Goal: Task Accomplishment & Management: Manage account settings

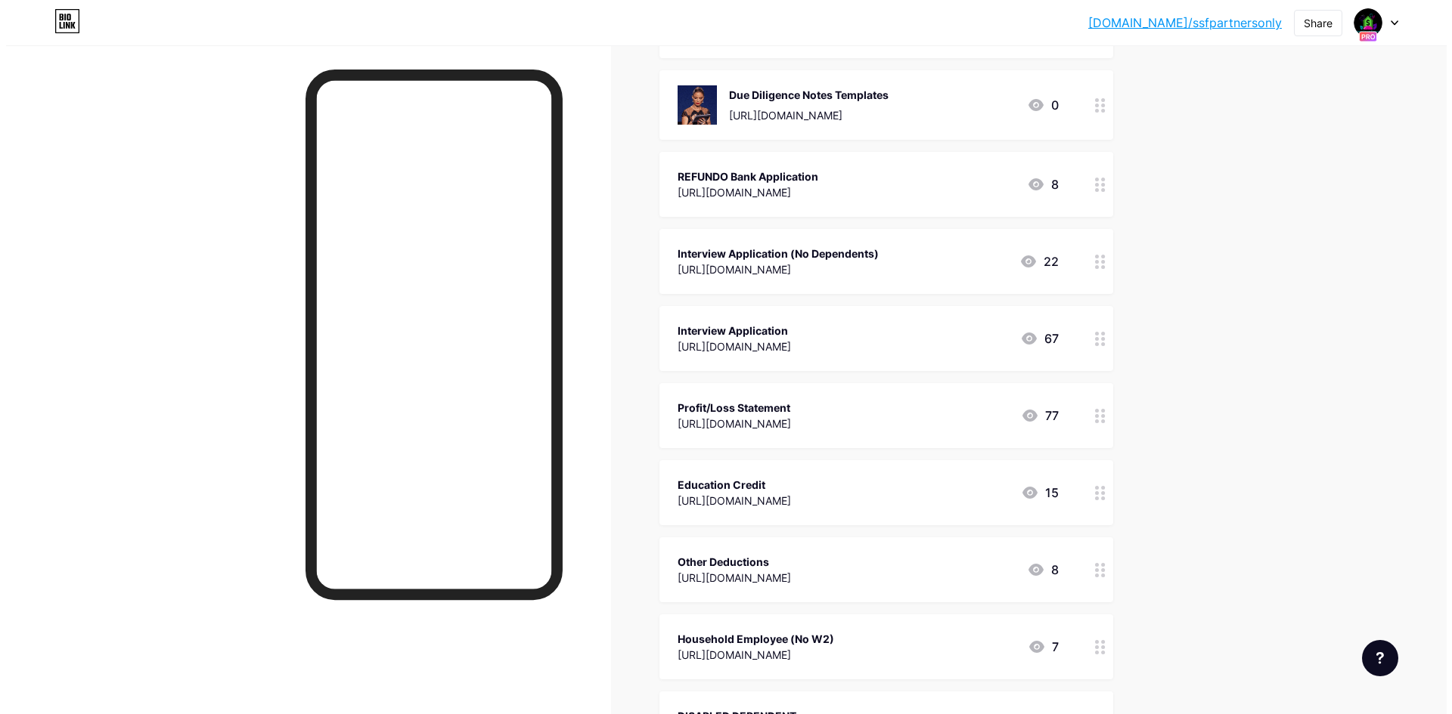
scroll to position [500, 0]
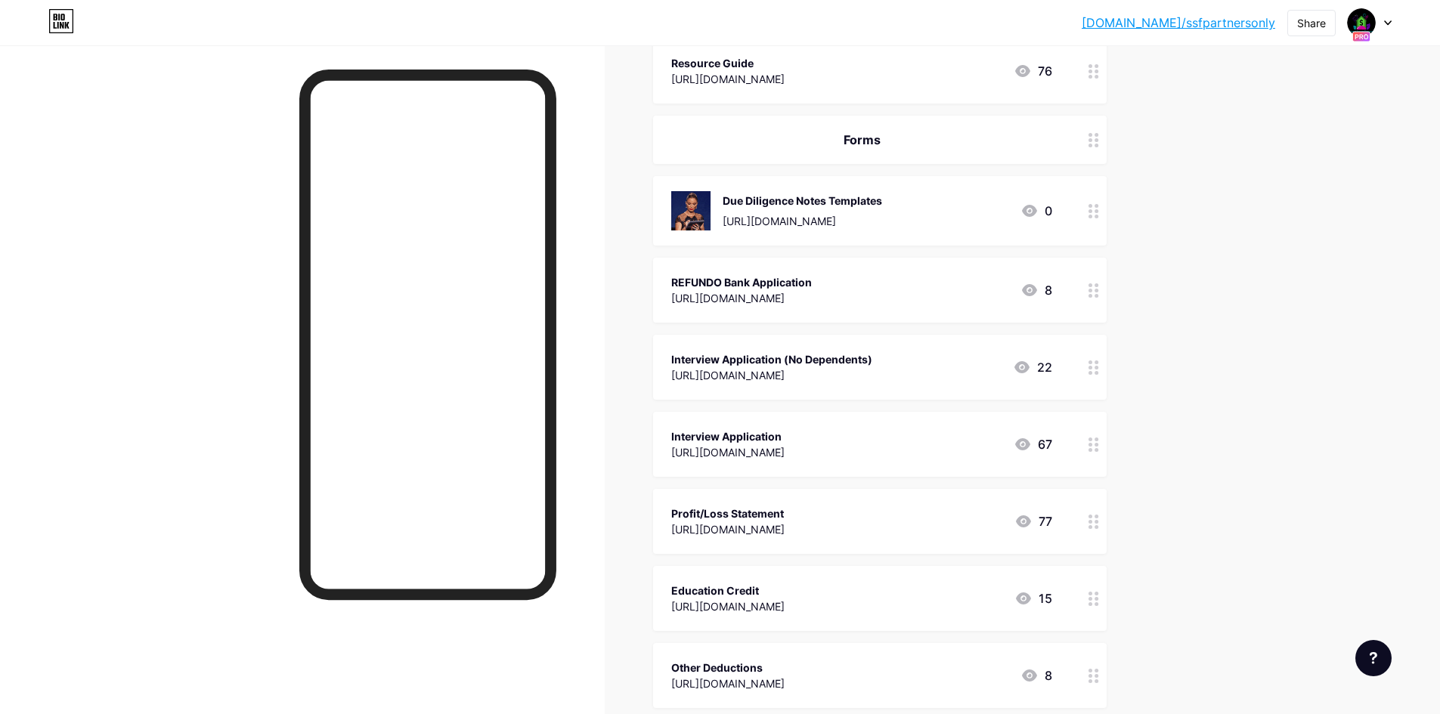
click at [986, 203] on div "Due Diligence Notes Templates [URL][DOMAIN_NAME] 0" at bounding box center [861, 210] width 381 height 39
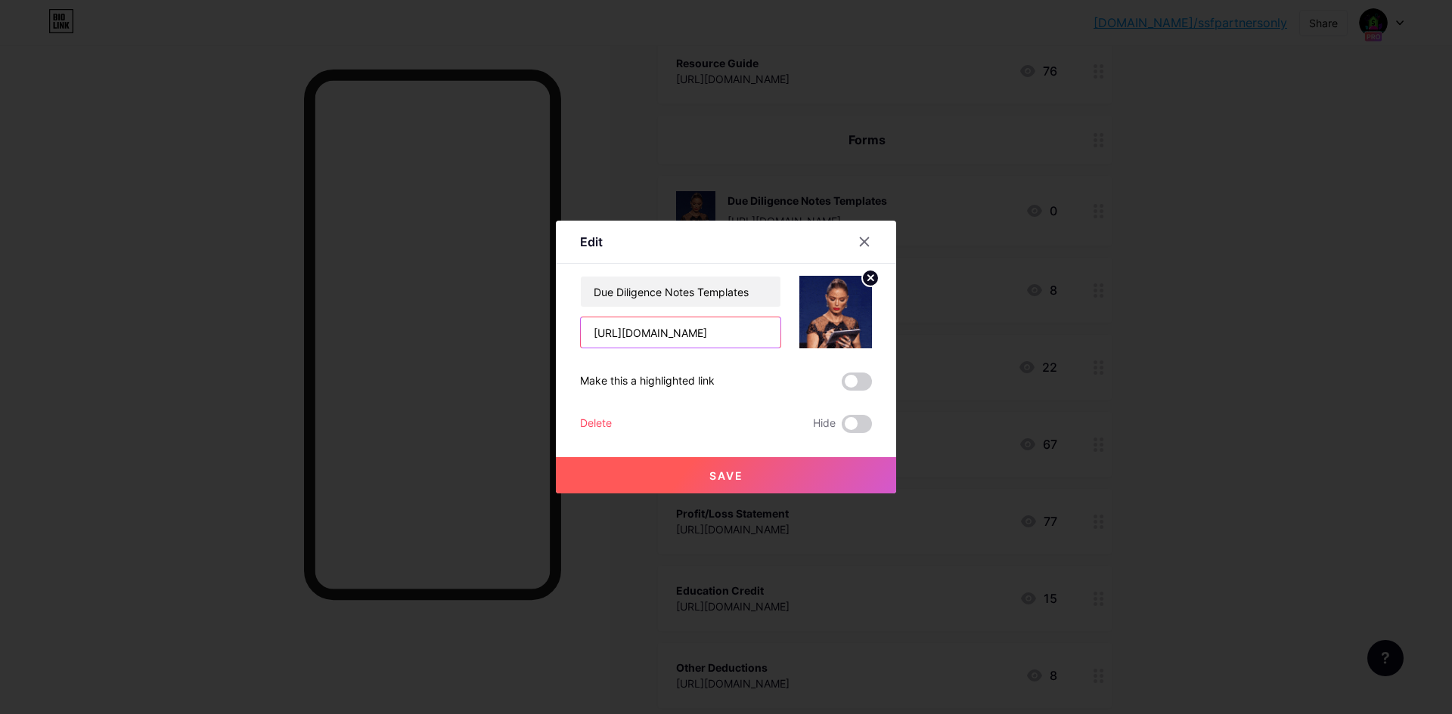
click at [697, 336] on input "[URL][DOMAIN_NAME]" at bounding box center [681, 333] width 200 height 30
click at [697, 335] on input "[URL][DOMAIN_NAME]" at bounding box center [681, 333] width 200 height 30
paste input "226875977006"
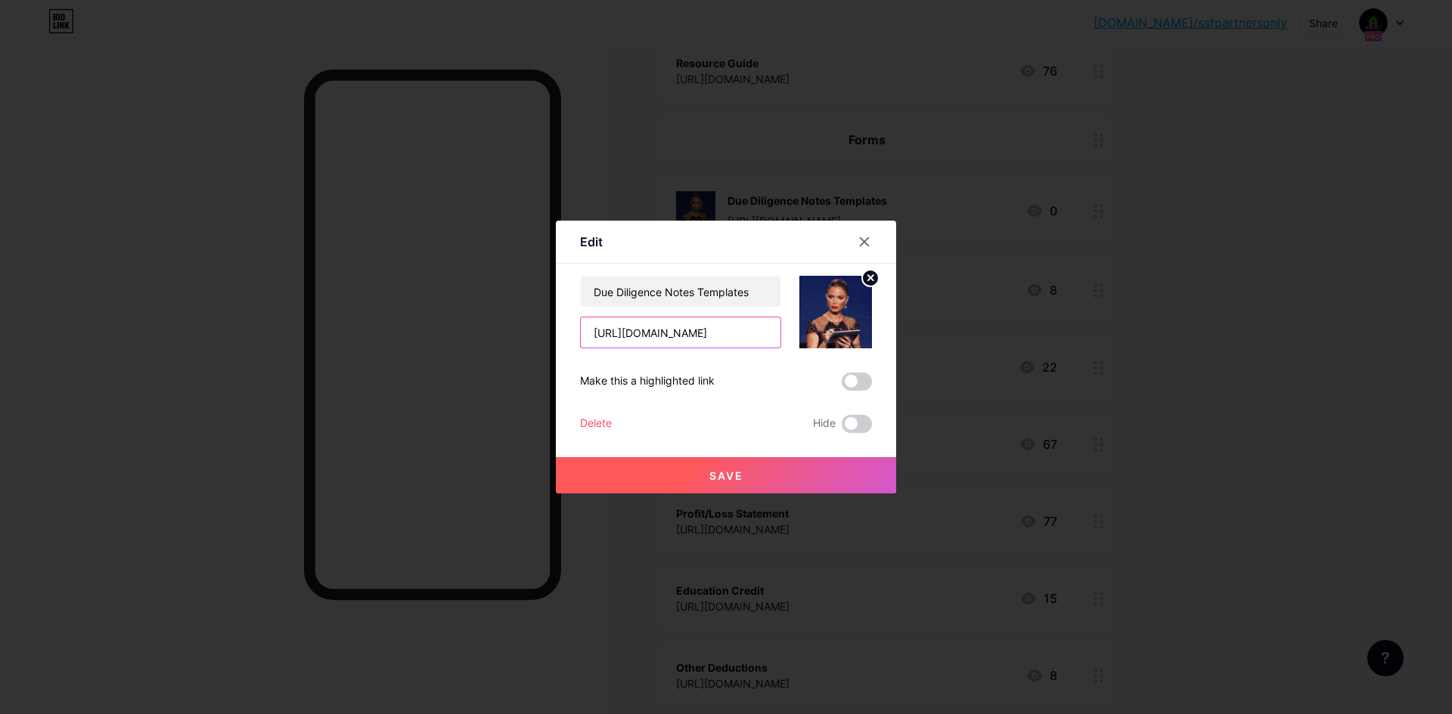
type input "[URL][DOMAIN_NAME]"
click at [725, 468] on button "Save" at bounding box center [726, 475] width 340 height 36
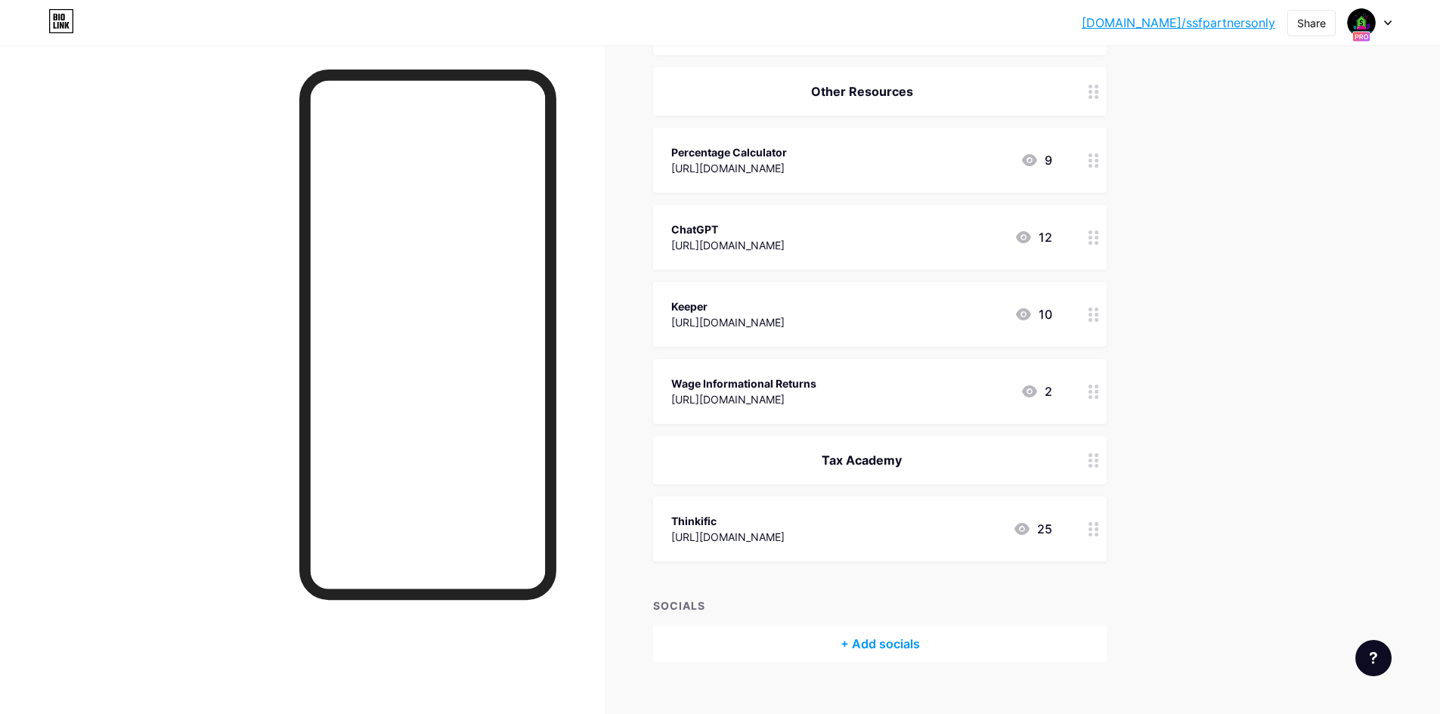
scroll to position [1408, 0]
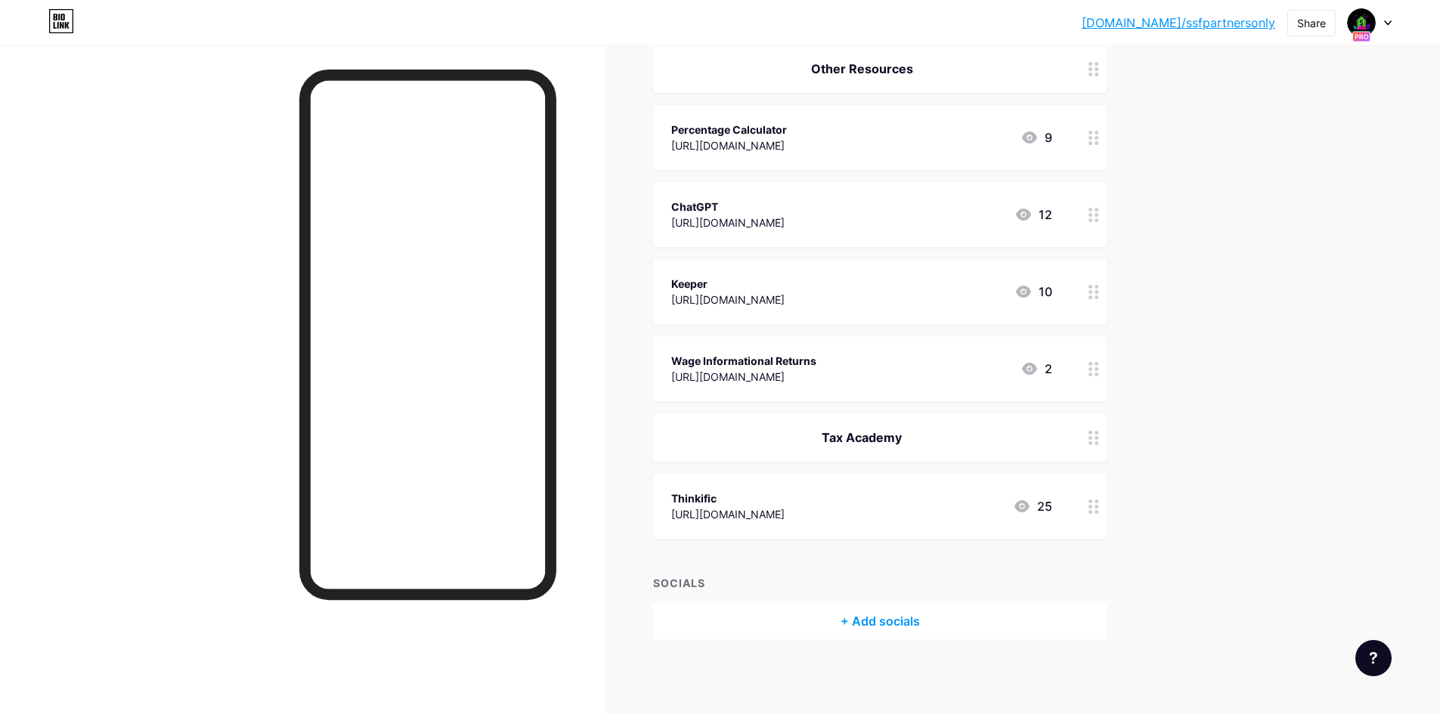
drag, startPoint x: 1016, startPoint y: 434, endPoint x: 997, endPoint y: 390, distance: 47.7
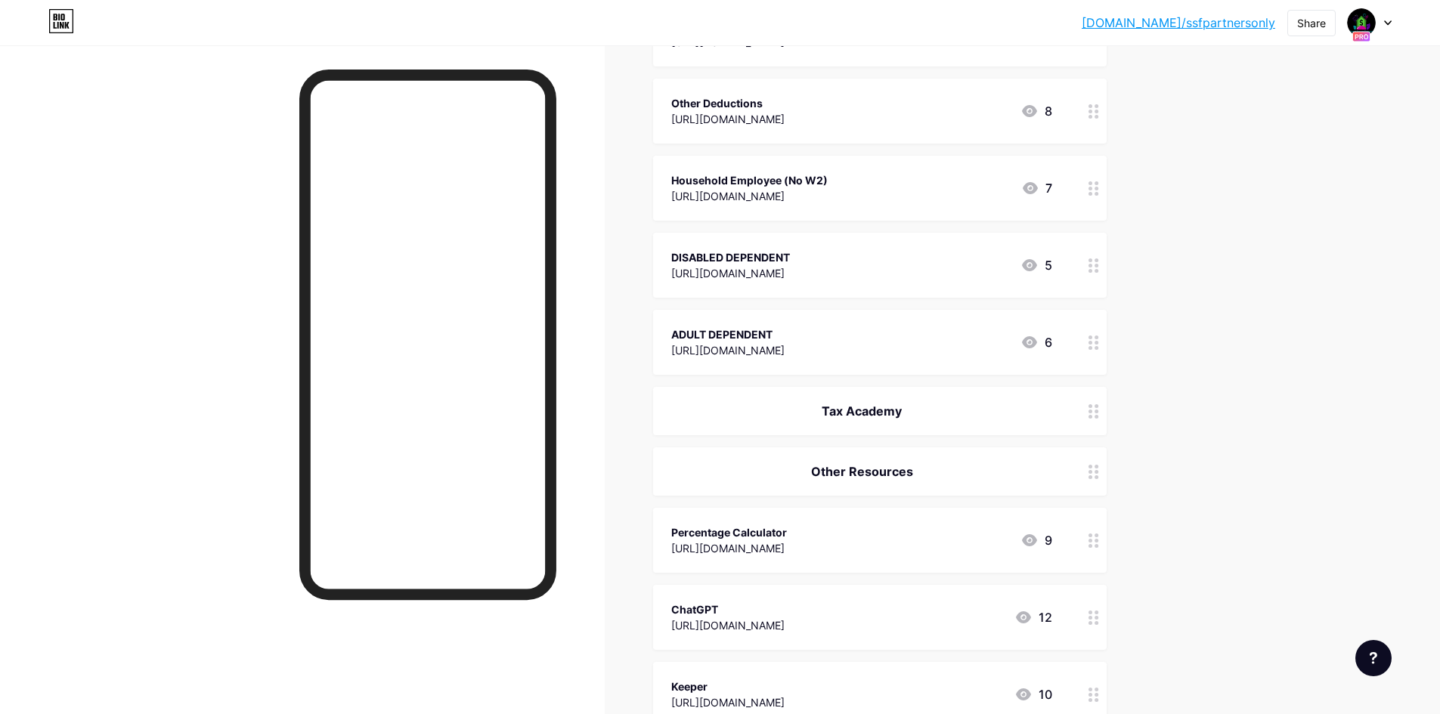
scroll to position [954, 0]
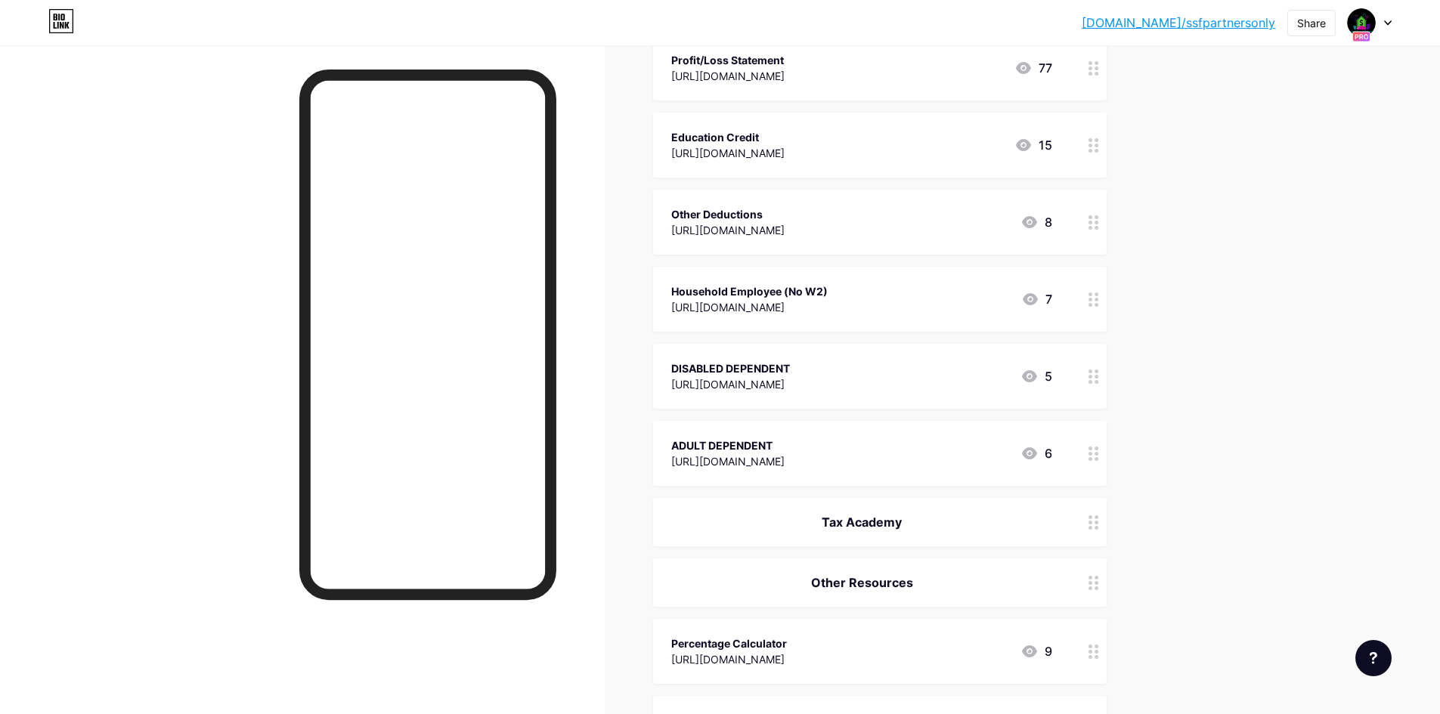
drag, startPoint x: 1082, startPoint y: 519, endPoint x: 1019, endPoint y: 262, distance: 264.6
click at [1043, 184] on span "Group Me [URL][DOMAIN_NAME] 0 In-Office Desk Reservation Portal [URL][DOMAIN_NA…" at bounding box center [880, 138] width 454 height 1709
click at [1099, 525] on icon at bounding box center [1094, 523] width 11 height 14
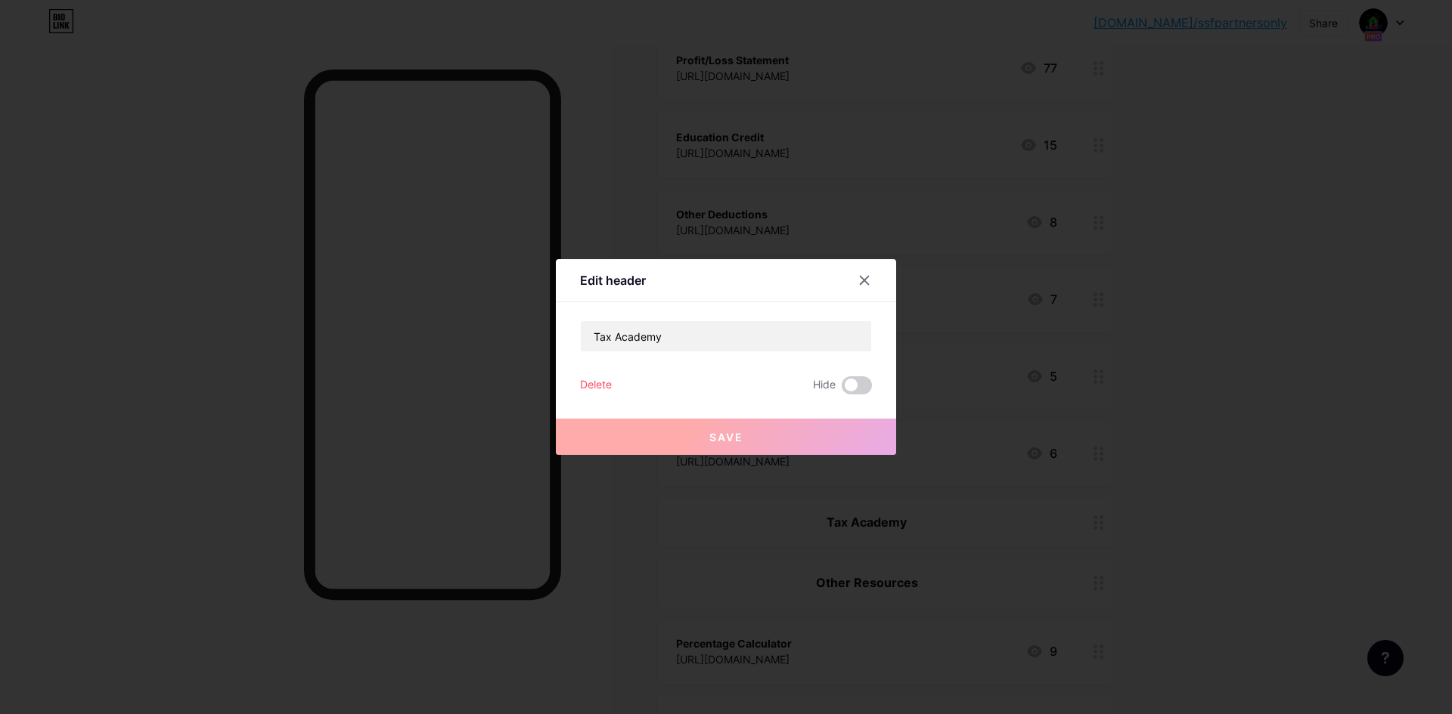
click at [862, 278] on icon at bounding box center [864, 280] width 12 height 12
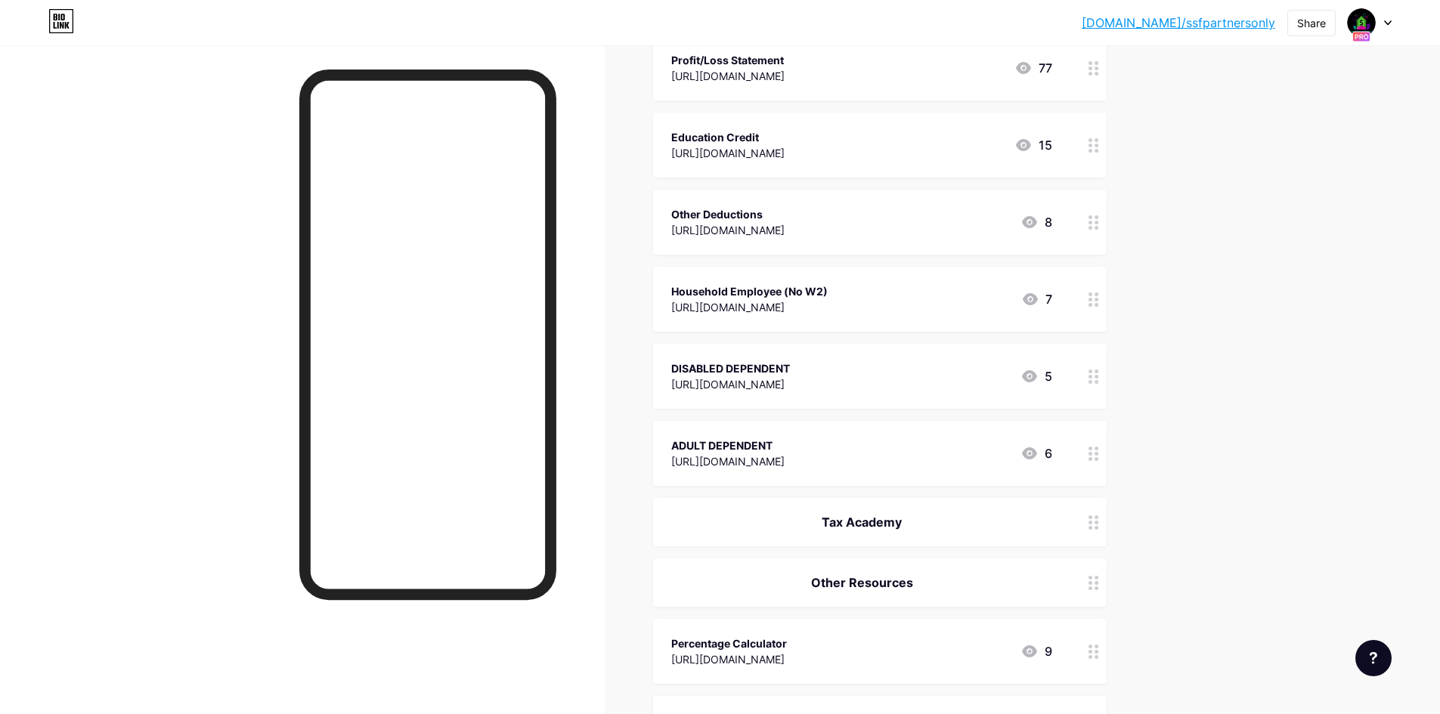
drag, startPoint x: 1054, startPoint y: 514, endPoint x: 1059, endPoint y: 479, distance: 35.9
click at [1024, 429] on span "Group Me [URL][DOMAIN_NAME] 0 In-Office Desk Reservation Portal [URL][DOMAIN_NA…" at bounding box center [880, 138] width 454 height 1709
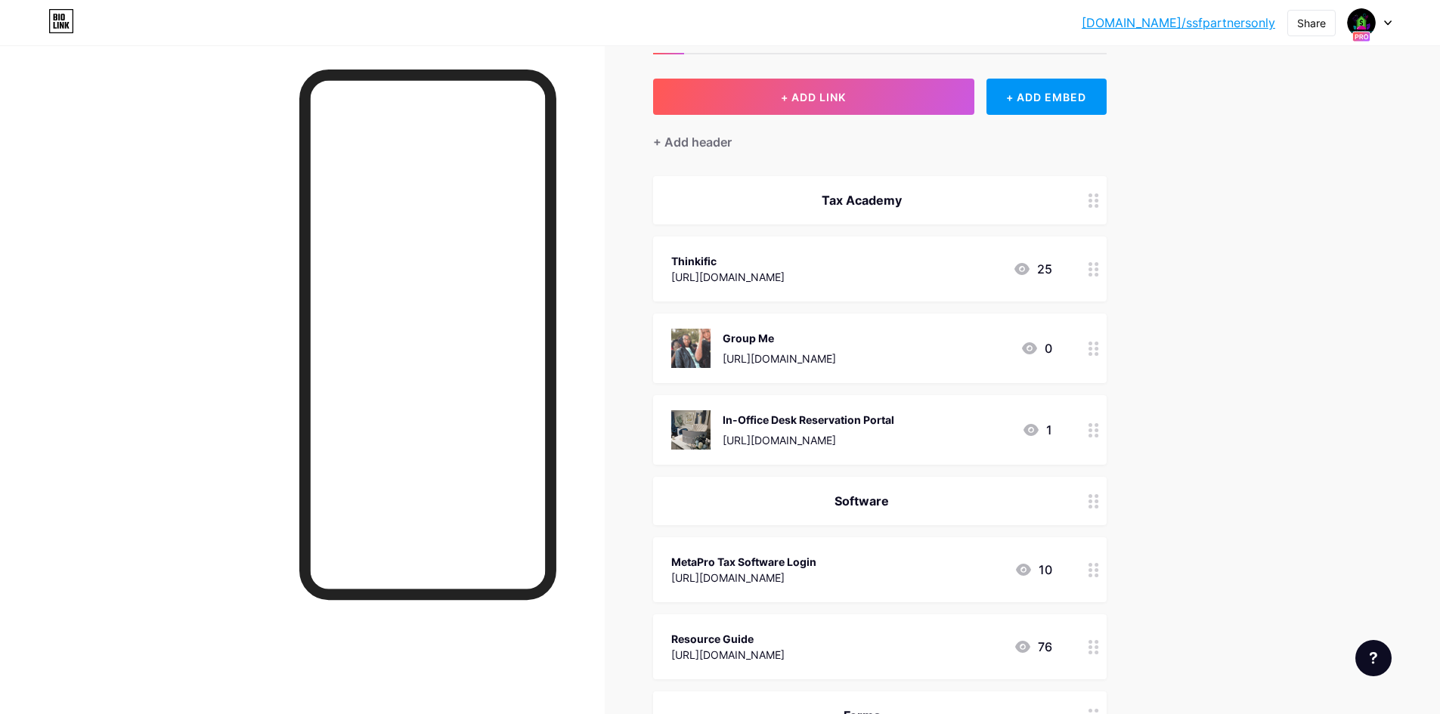
scroll to position [0, 0]
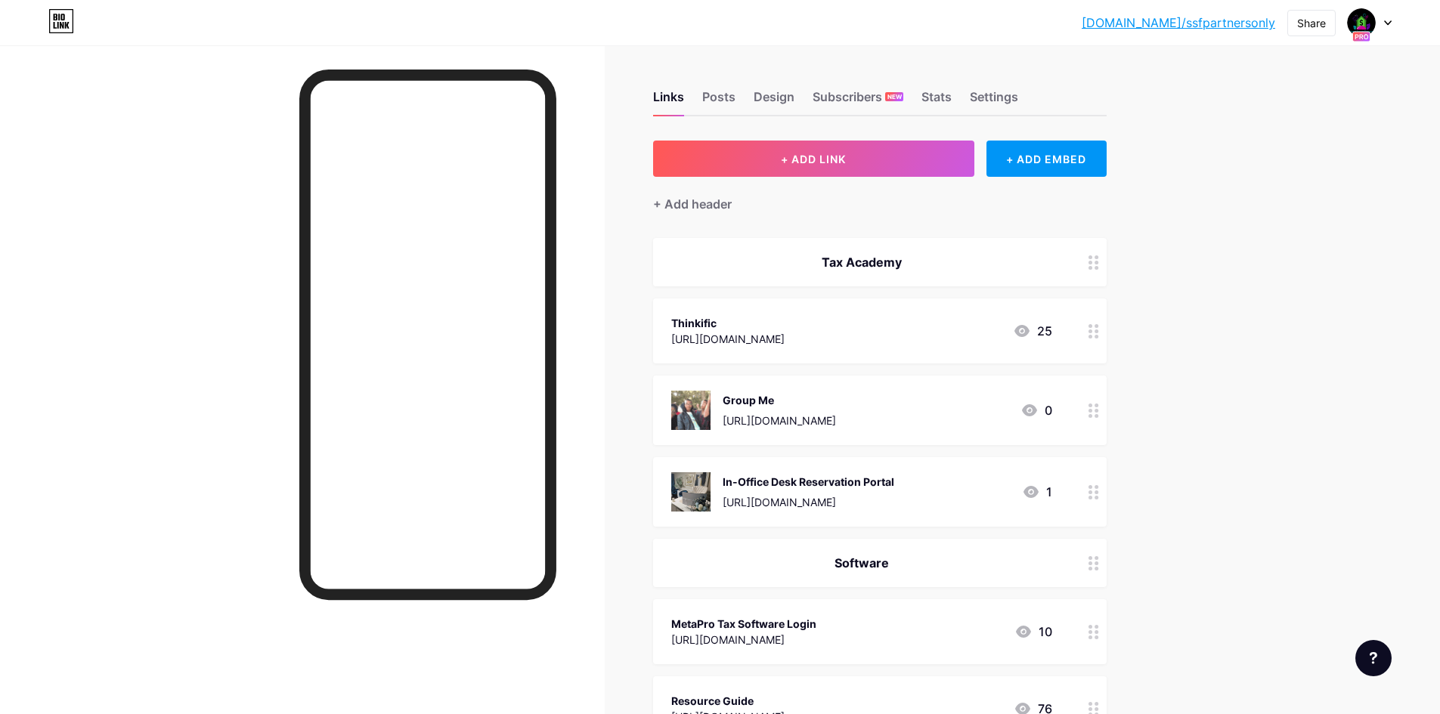
click at [1237, 24] on link "[DOMAIN_NAME]/ssfpartnersonly" at bounding box center [1179, 23] width 194 height 18
click at [791, 166] on button "+ ADD LINK" at bounding box center [813, 159] width 321 height 36
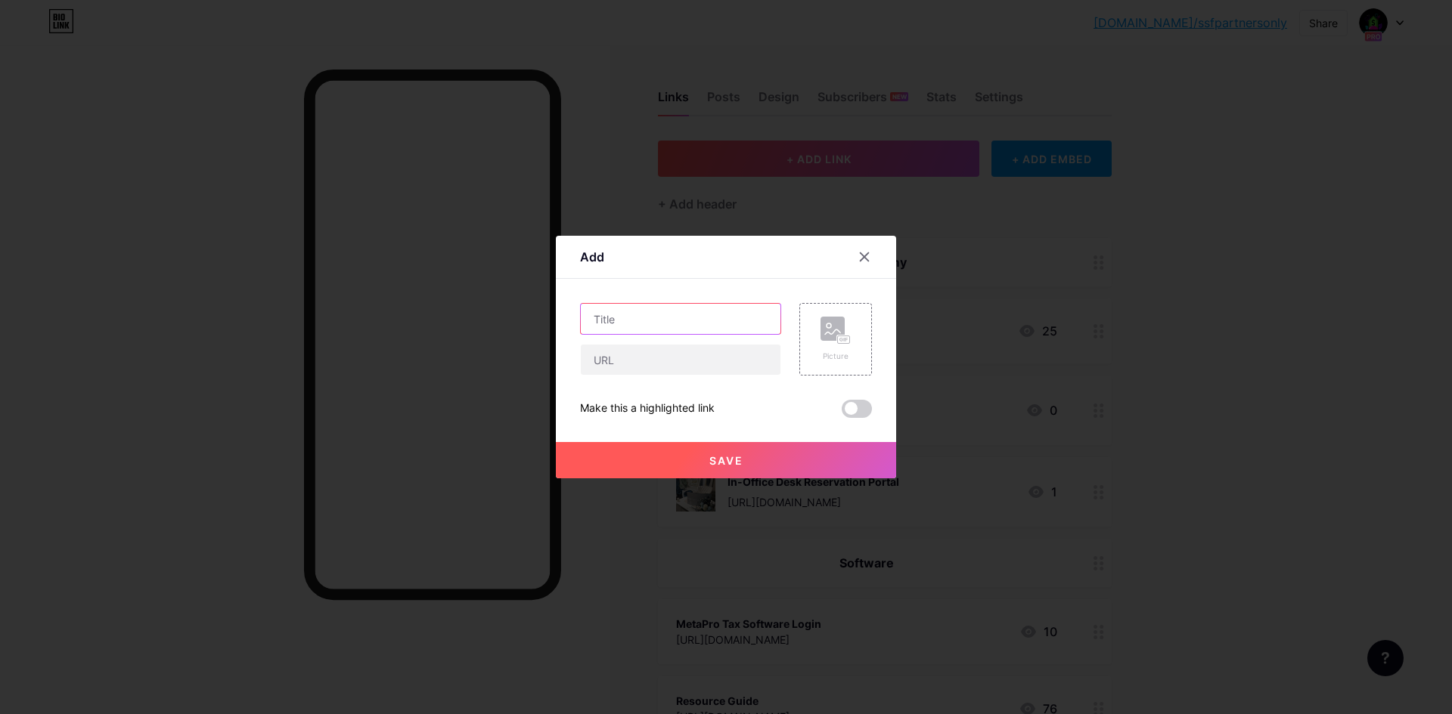
click at [677, 308] on input "text" at bounding box center [681, 319] width 200 height 30
type input "ERO TICKET"
click at [681, 367] on input "text" at bounding box center [681, 360] width 200 height 30
type input "[URL][DOMAIN_NAME]"
click at [746, 460] on button "Save" at bounding box center [726, 460] width 340 height 36
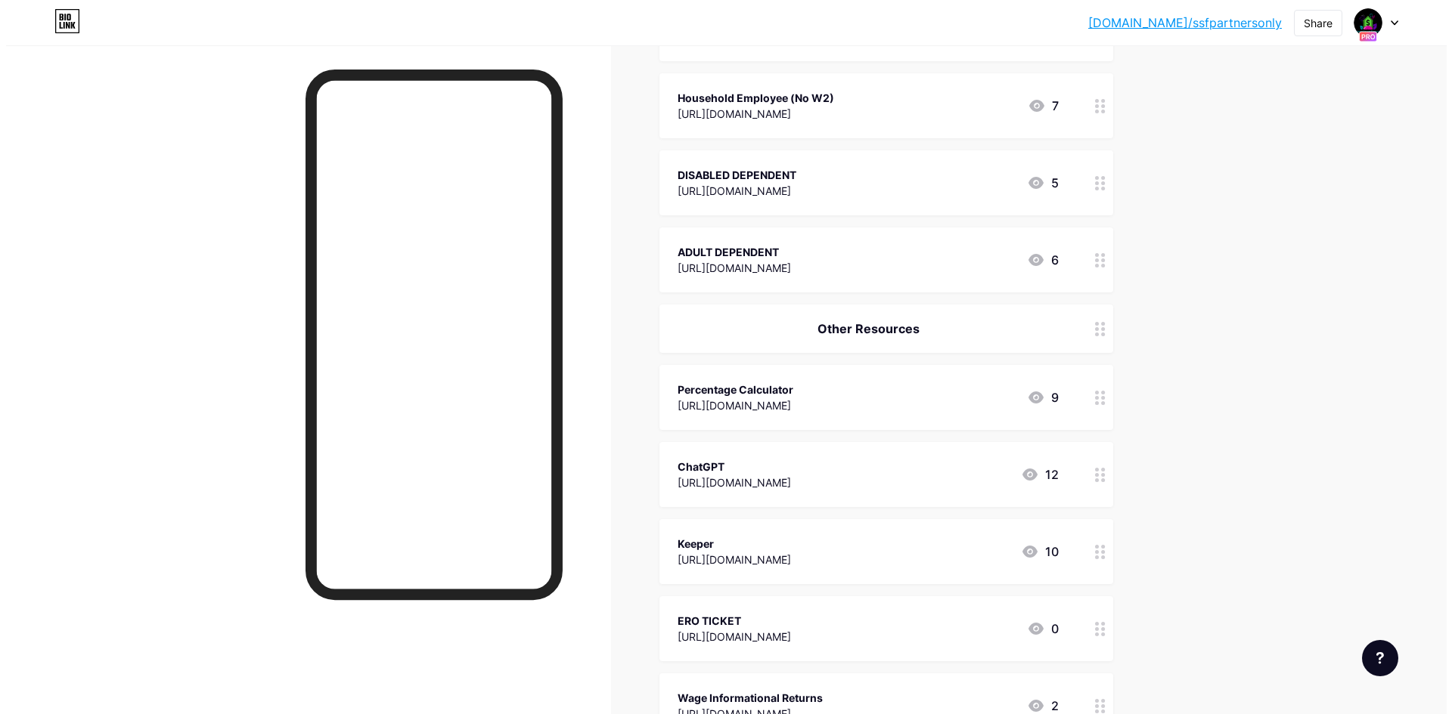
scroll to position [1485, 0]
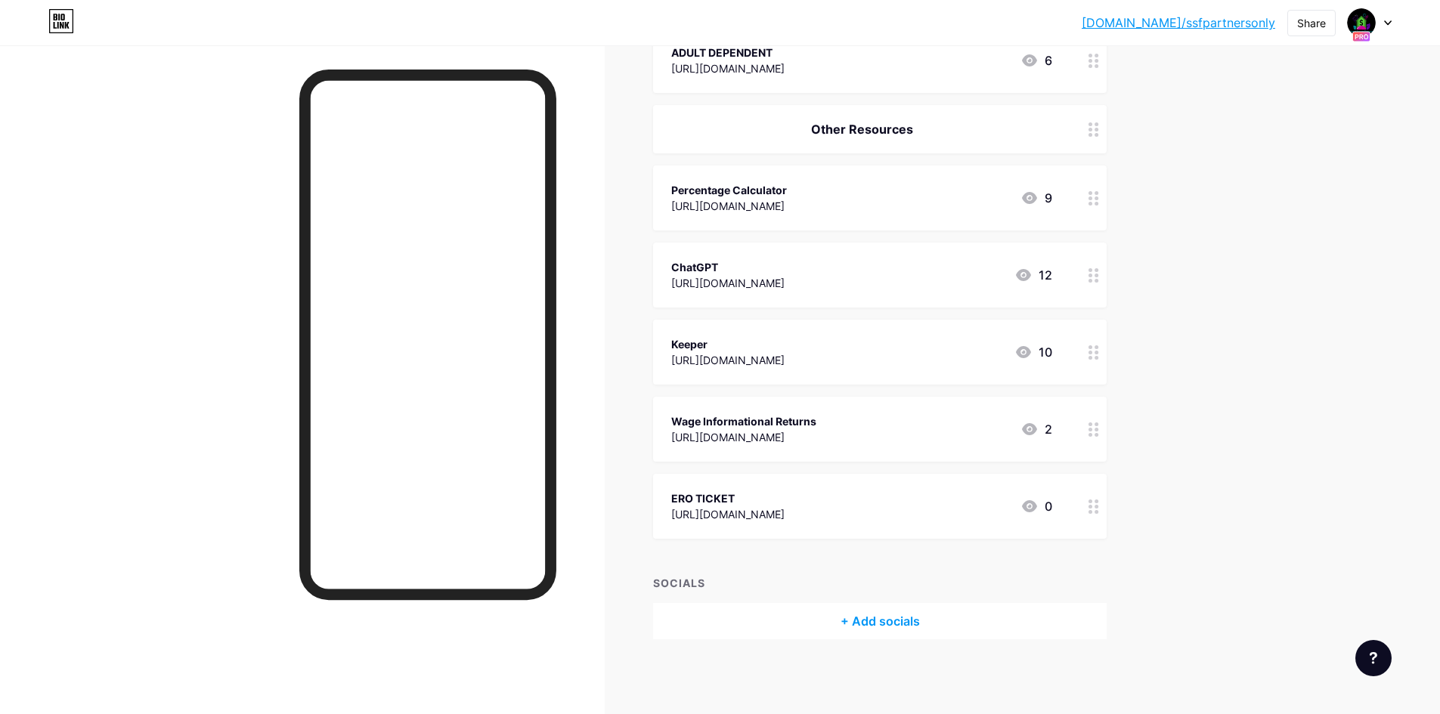
click at [741, 491] on div "ERO TICKET" at bounding box center [727, 499] width 113 height 16
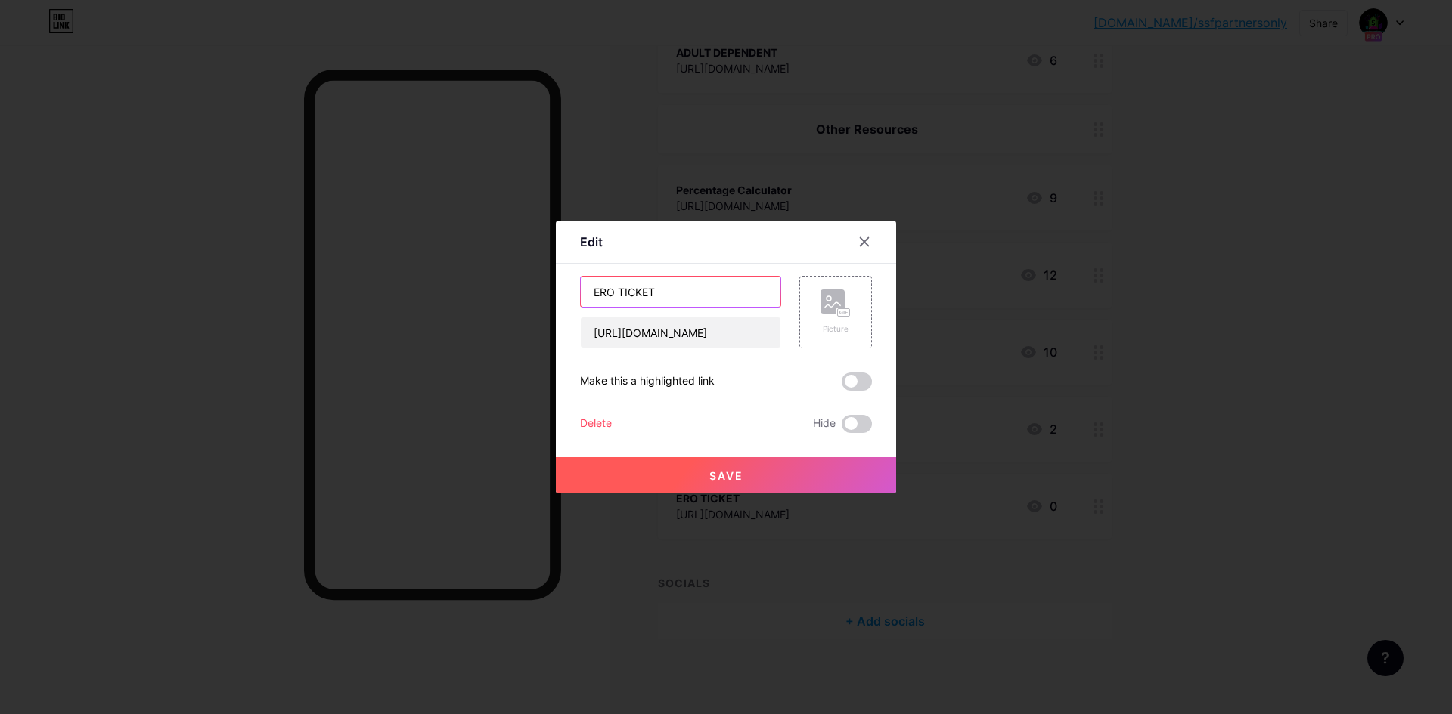
click at [611, 293] on input "ERO TICKET" at bounding box center [681, 292] width 200 height 30
type input "ERO HELP DESK TICKET"
click at [720, 476] on span "Save" at bounding box center [726, 475] width 34 height 13
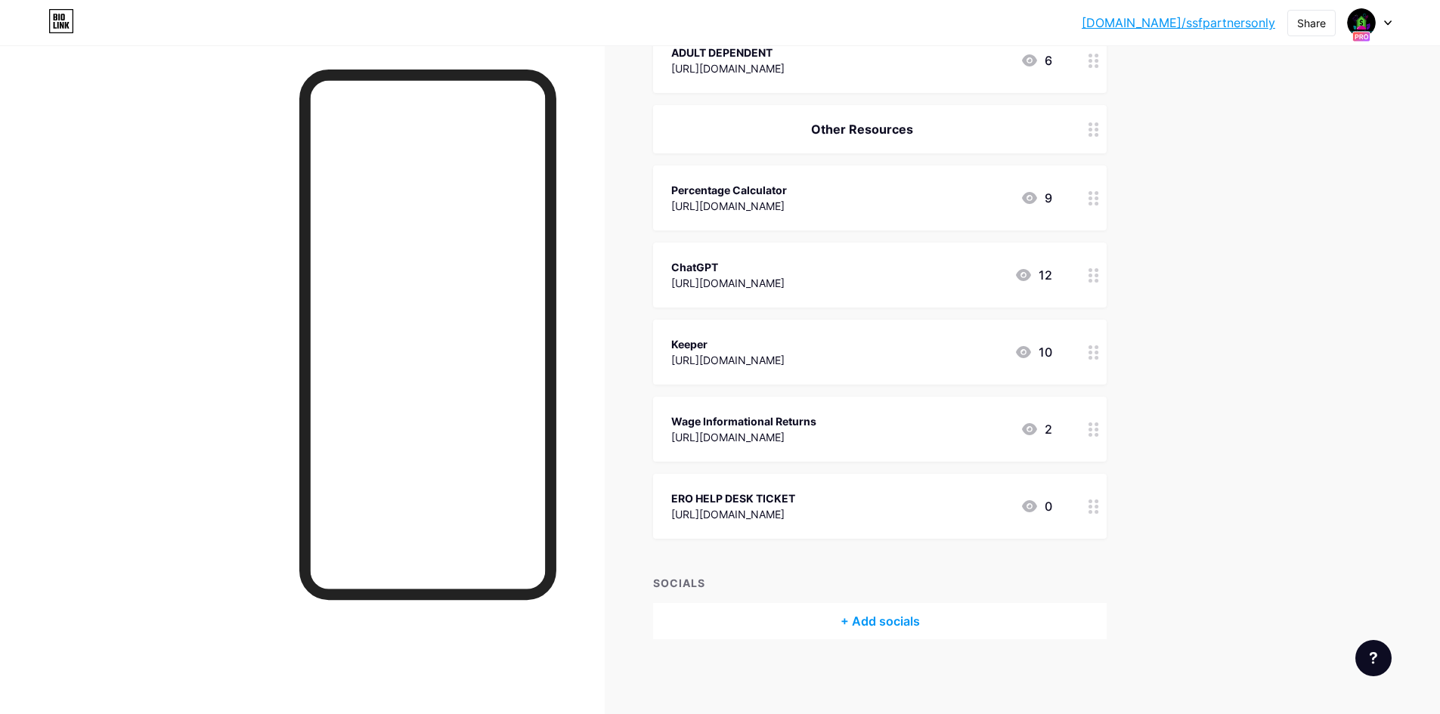
click at [795, 493] on div "ERO HELP DESK TICKET" at bounding box center [733, 499] width 124 height 16
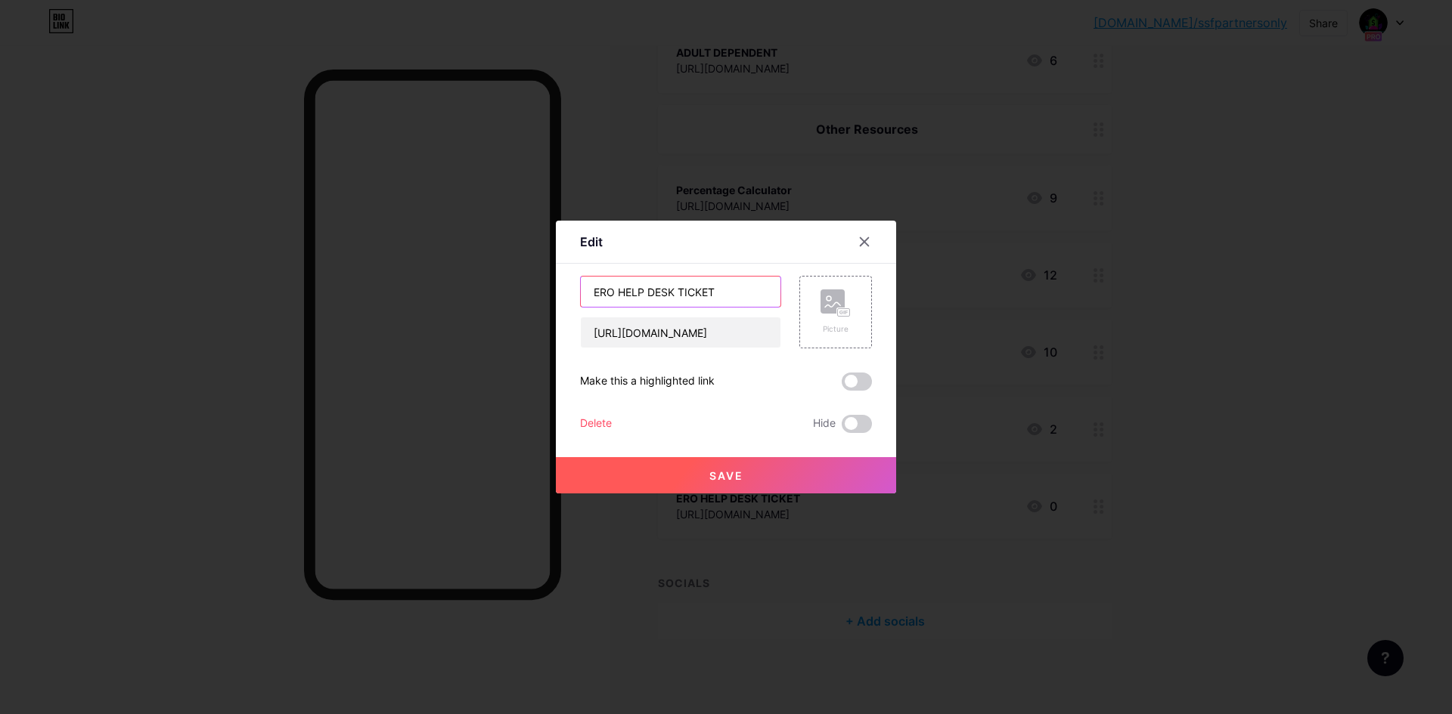
click at [676, 295] on input "ERO HELP DESK TICKET" at bounding box center [681, 292] width 200 height 30
click at [676, 296] on input "ERO HELP DESK TICKET" at bounding box center [681, 292] width 200 height 30
click at [677, 296] on input "ERO HELP DESK TICKET" at bounding box center [681, 292] width 200 height 30
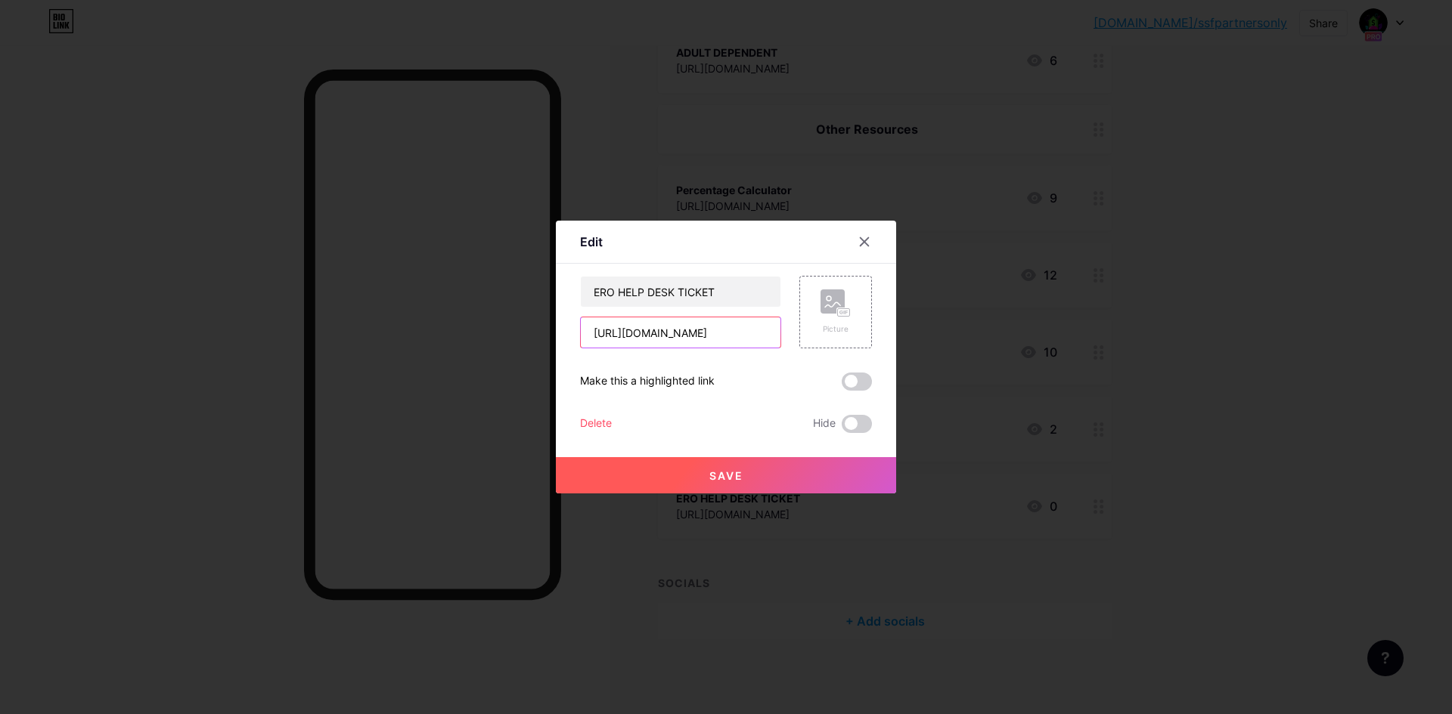
click at [688, 334] on input "[URL][DOMAIN_NAME]" at bounding box center [681, 333] width 200 height 30
paste input "[DOMAIN_NAME][URL]"
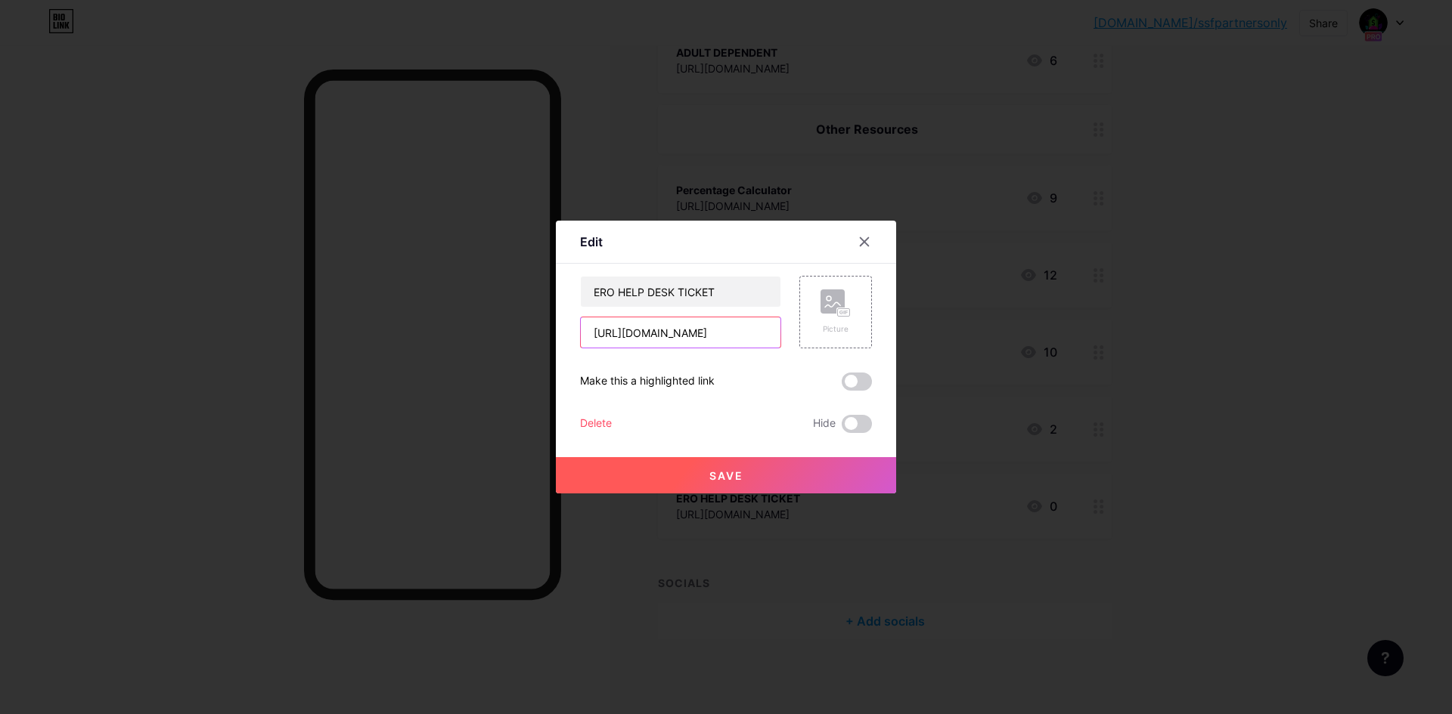
type input "[URL][DOMAIN_NAME]"
click at [749, 471] on button "Save" at bounding box center [726, 475] width 340 height 36
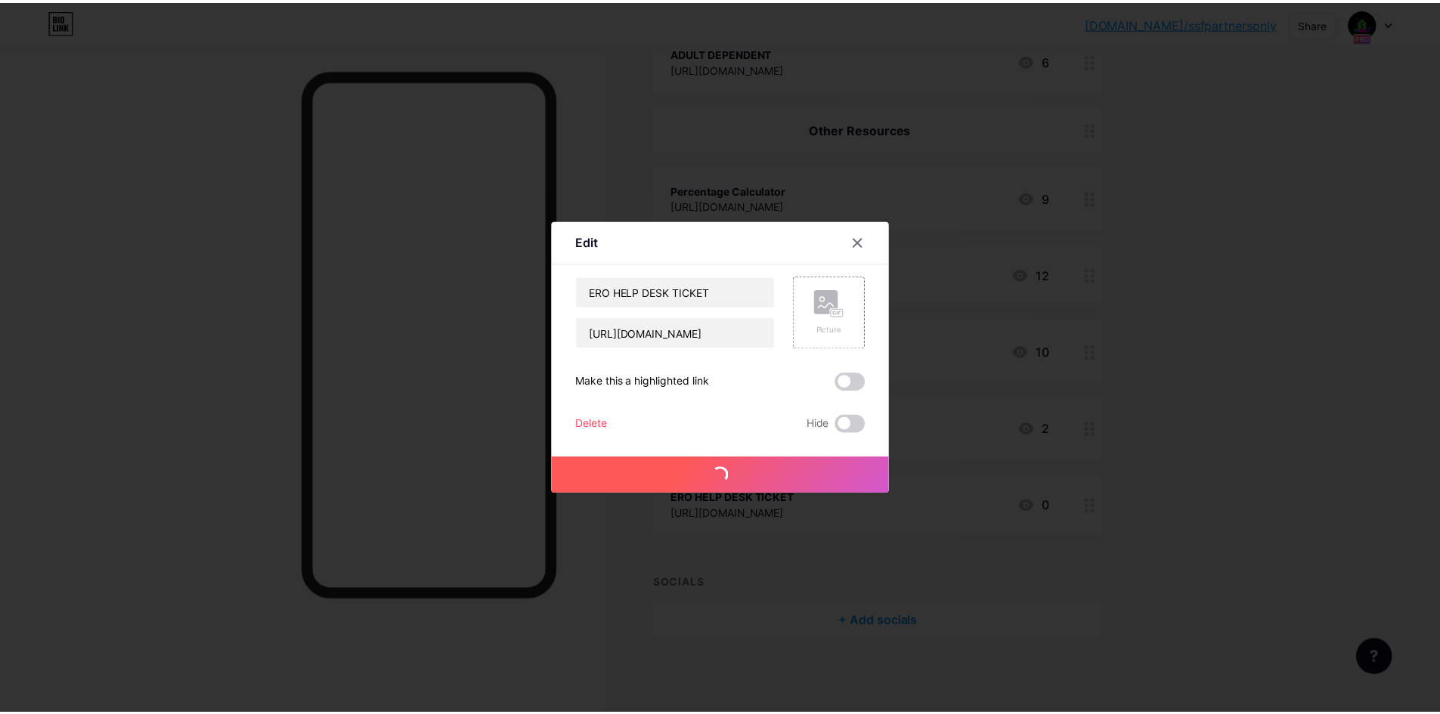
scroll to position [0, 0]
